Goal: Find contact information: Find contact information

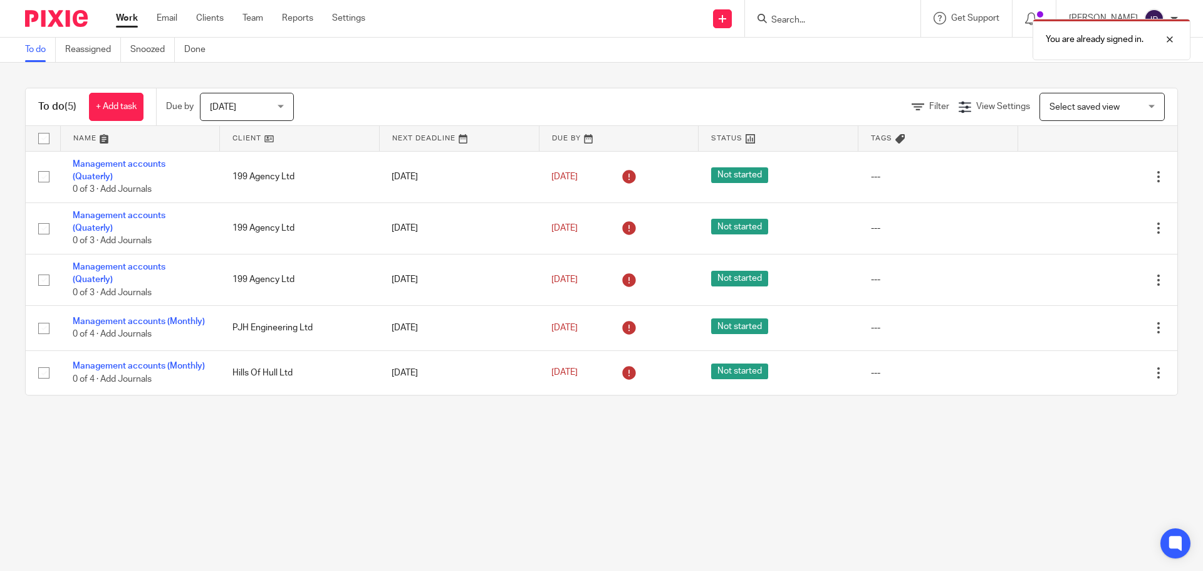
click at [828, 16] on div "You are already signed in." at bounding box center [895, 37] width 589 height 48
click at [825, 20] on div "You are already signed in." at bounding box center [895, 37] width 589 height 48
click at [851, 21] on div "You are already signed in." at bounding box center [895, 37] width 589 height 48
click at [841, 21] on div "You are already signed in." at bounding box center [895, 37] width 589 height 48
click at [811, 19] on div "You are already signed in." at bounding box center [895, 37] width 589 height 48
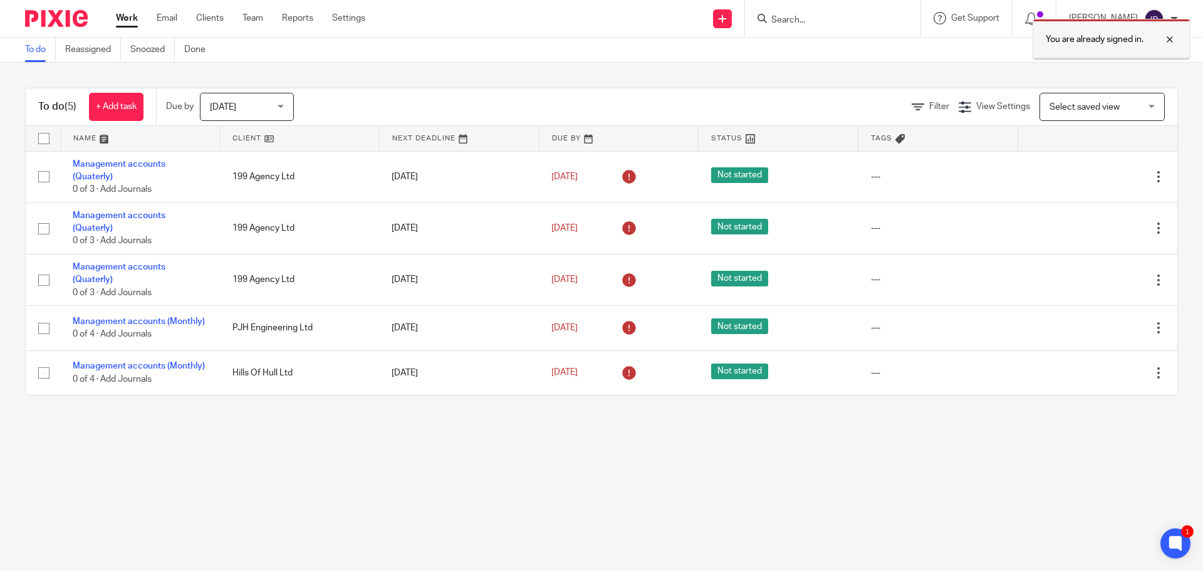
drag, startPoint x: 1173, startPoint y: 39, endPoint x: 1150, endPoint y: 48, distance: 24.4
click at [1172, 39] on div at bounding box center [1160, 39] width 34 height 15
click at [820, 18] on input "Search" at bounding box center [826, 20] width 113 height 11
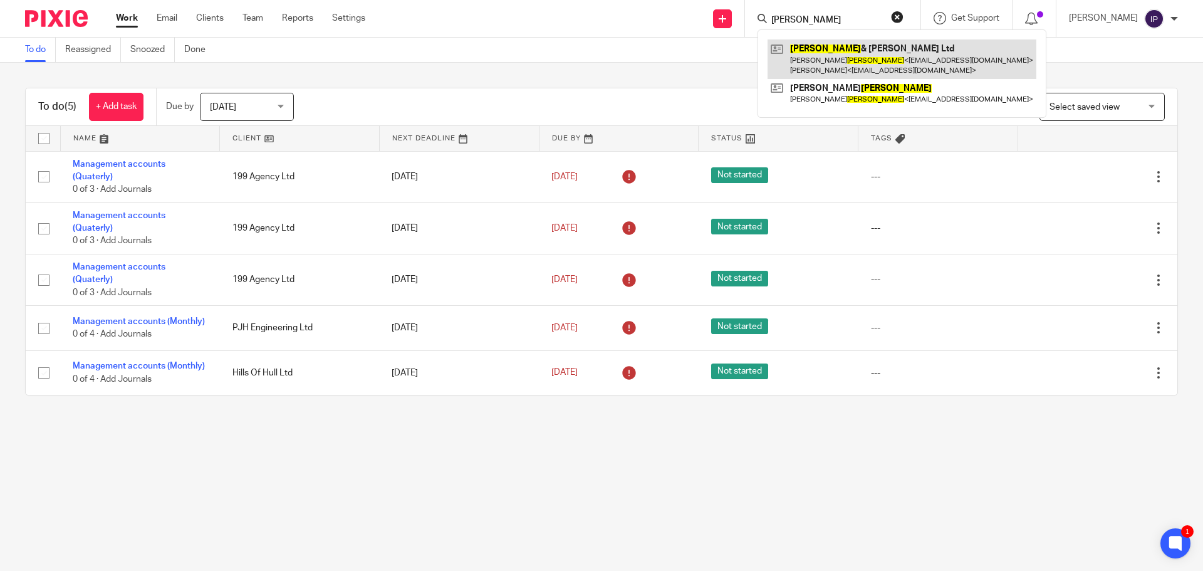
type input "musson"
click at [873, 55] on link at bounding box center [901, 58] width 269 height 39
click at [891, 63] on link at bounding box center [901, 58] width 269 height 39
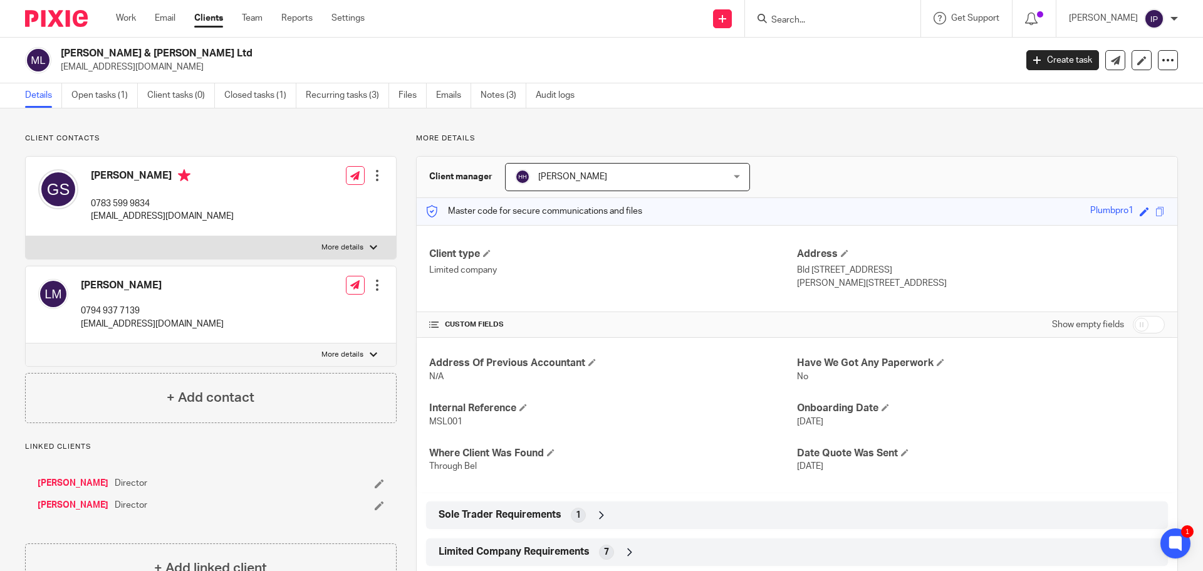
click at [806, 23] on input "Search" at bounding box center [826, 20] width 113 height 11
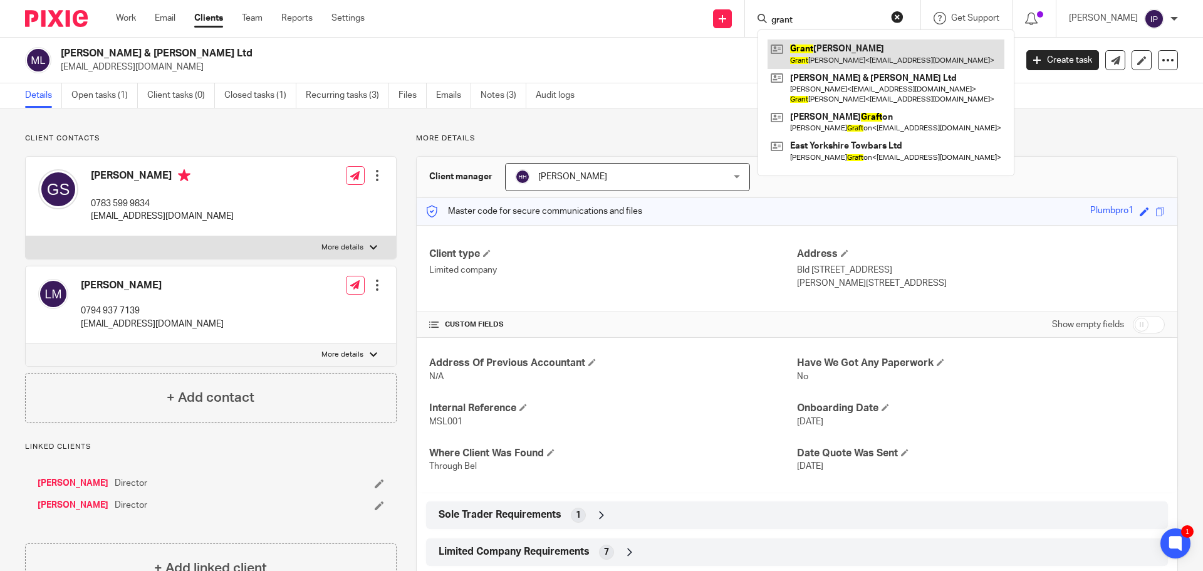
type input "grant"
click at [853, 48] on link at bounding box center [885, 53] width 237 height 29
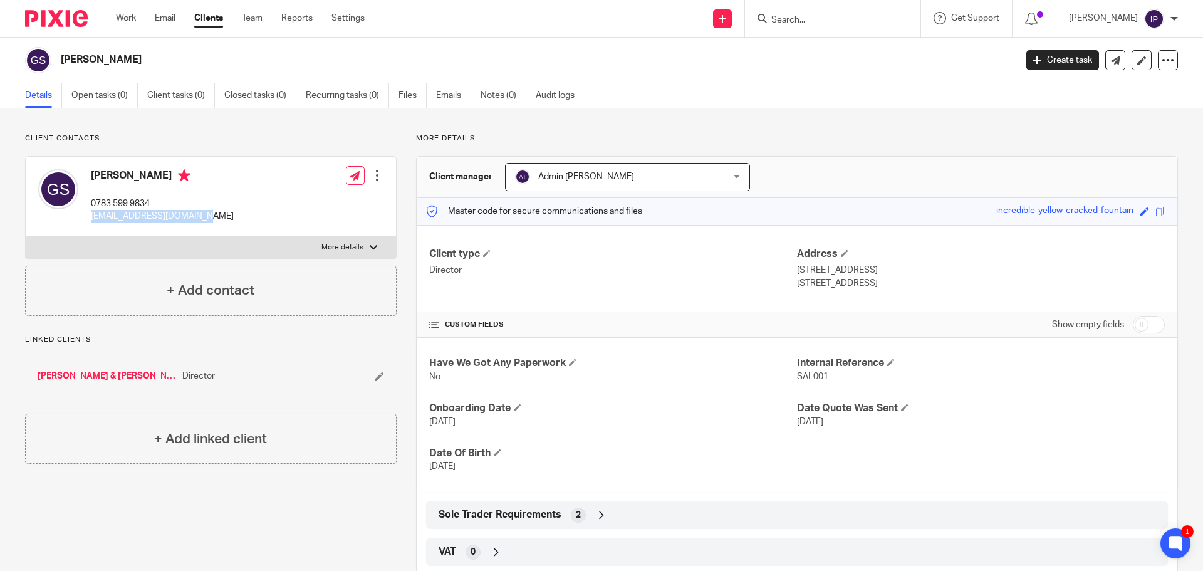
drag, startPoint x: 203, startPoint y: 216, endPoint x: 86, endPoint y: 216, distance: 116.5
click at [86, 216] on div "[PERSON_NAME] 0783 599 9834 [EMAIL_ADDRESS][DOMAIN_NAME] Edit contact Create cl…" at bounding box center [211, 197] width 370 height 80
copy p "[EMAIL_ADDRESS][DOMAIN_NAME]"
click at [814, 19] on input "Search" at bounding box center [826, 20] width 113 height 11
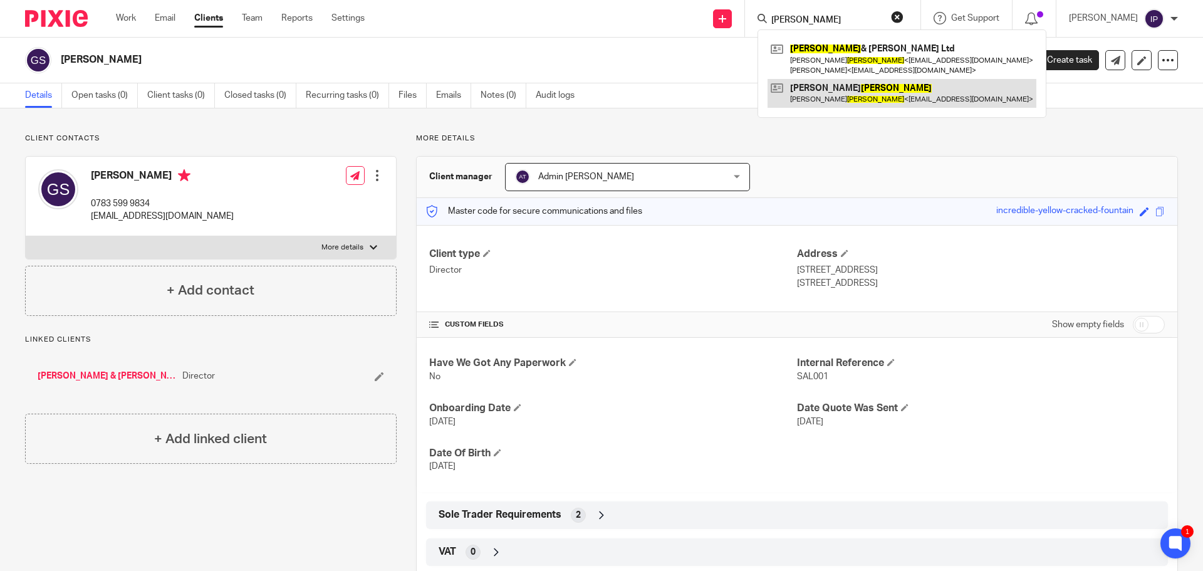
type input "musson"
click at [888, 96] on link at bounding box center [901, 93] width 269 height 29
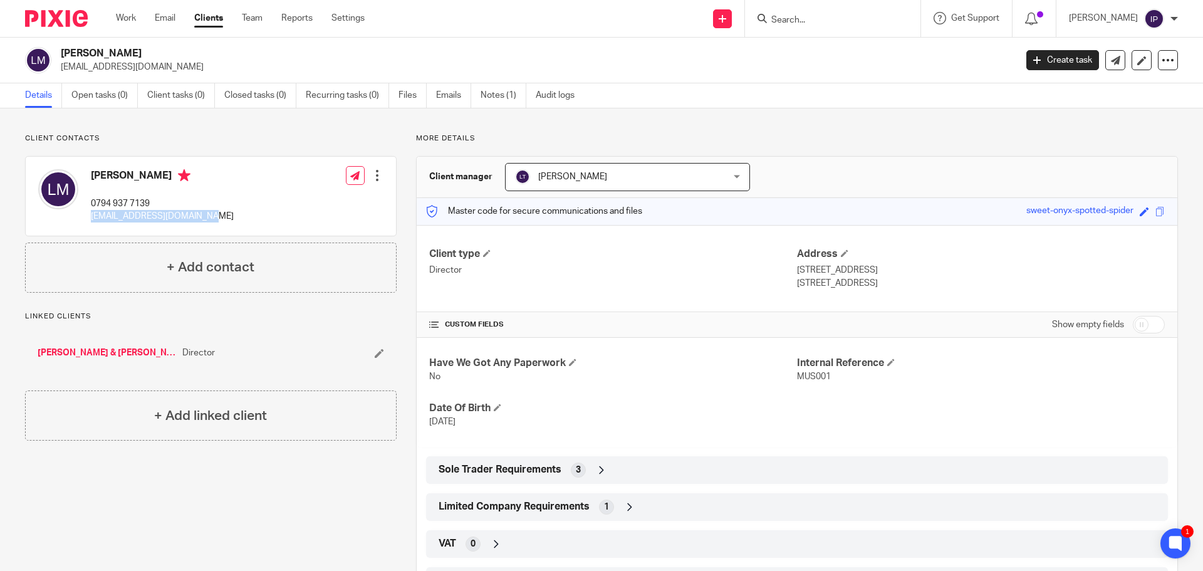
drag, startPoint x: 209, startPoint y: 216, endPoint x: 90, endPoint y: 224, distance: 119.9
click at [90, 224] on div "[PERSON_NAME] 0794 937 7139 [EMAIL_ADDRESS][DOMAIN_NAME] Edit contact Create cl…" at bounding box center [211, 196] width 370 height 79
copy p "[EMAIL_ADDRESS][DOMAIN_NAME]"
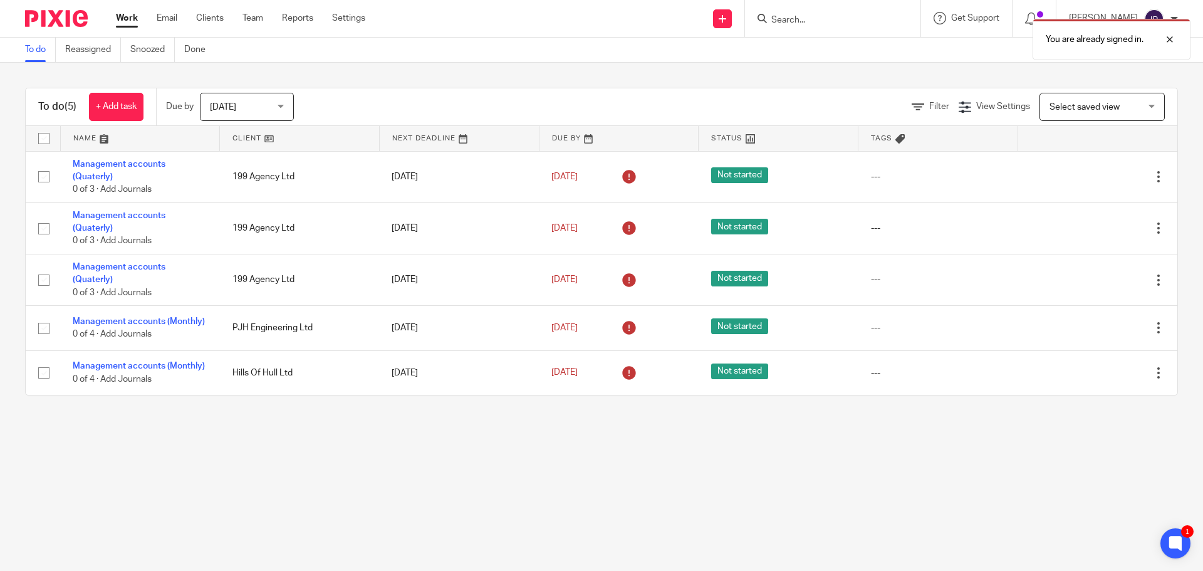
click at [835, 19] on div "You are already signed in." at bounding box center [895, 37] width 589 height 48
click at [811, 19] on div "You are already signed in." at bounding box center [895, 37] width 589 height 48
click at [810, 20] on div "You are already signed in." at bounding box center [895, 37] width 589 height 48
click at [801, 19] on div "You are already signed in." at bounding box center [895, 37] width 589 height 48
click at [1169, 41] on div at bounding box center [1160, 39] width 34 height 15
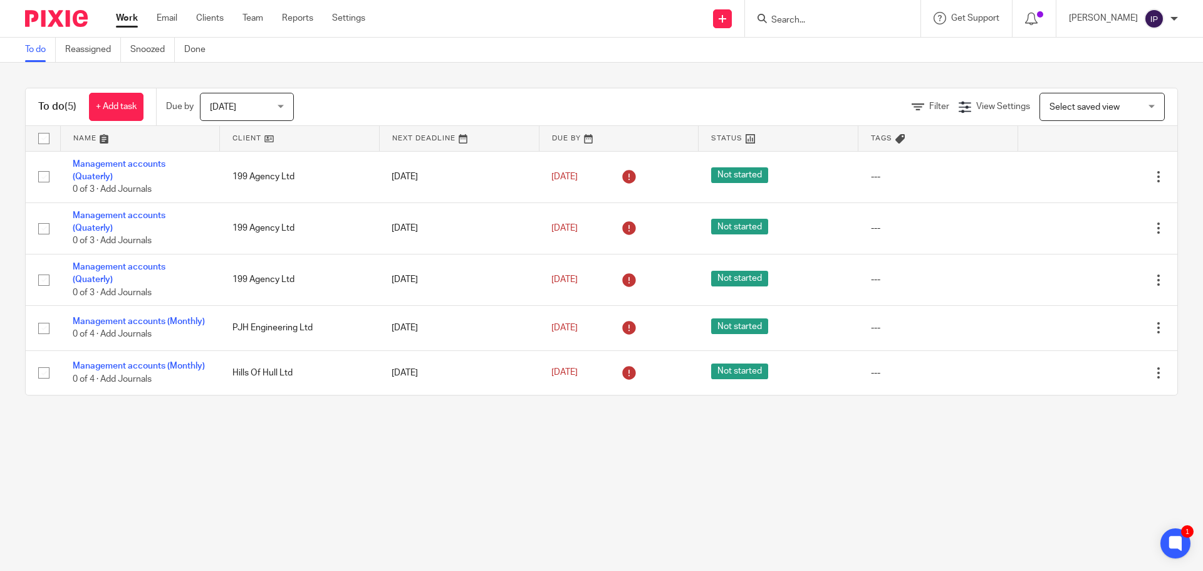
click at [846, 23] on input "Search" at bounding box center [826, 20] width 113 height 11
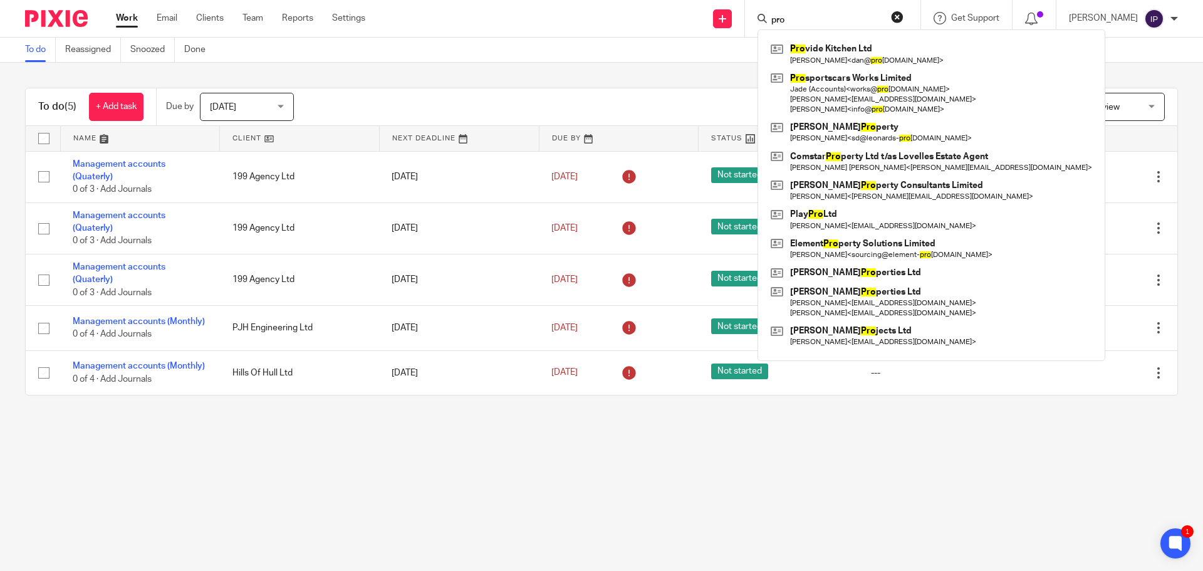
click button "submit" at bounding box center [0, 0] width 0 height 0
drag, startPoint x: 824, startPoint y: 14, endPoint x: 810, endPoint y: 14, distance: 13.8
click at [822, 15] on input "pro" at bounding box center [826, 20] width 113 height 11
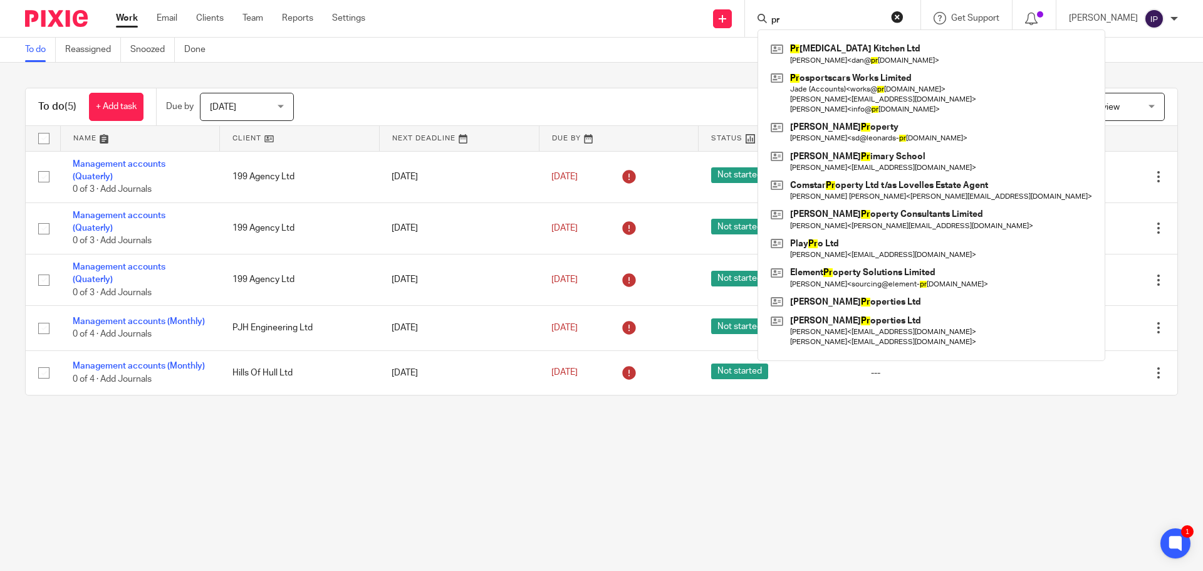
type input "p"
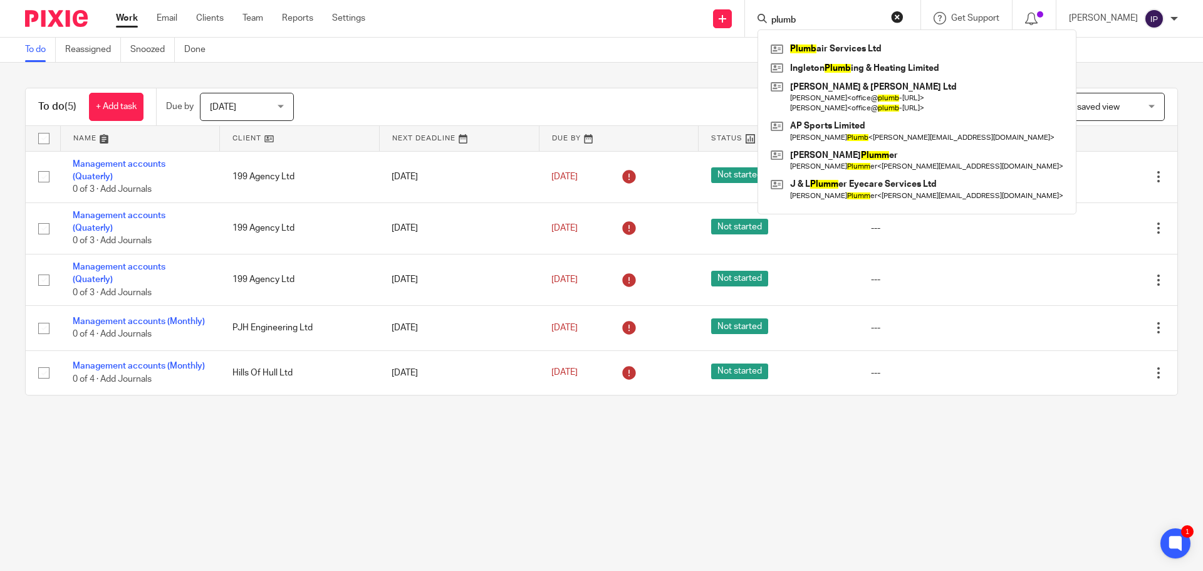
type input "plumb"
click button "submit" at bounding box center [0, 0] width 0 height 0
